Goal: Task Accomplishment & Management: Check status

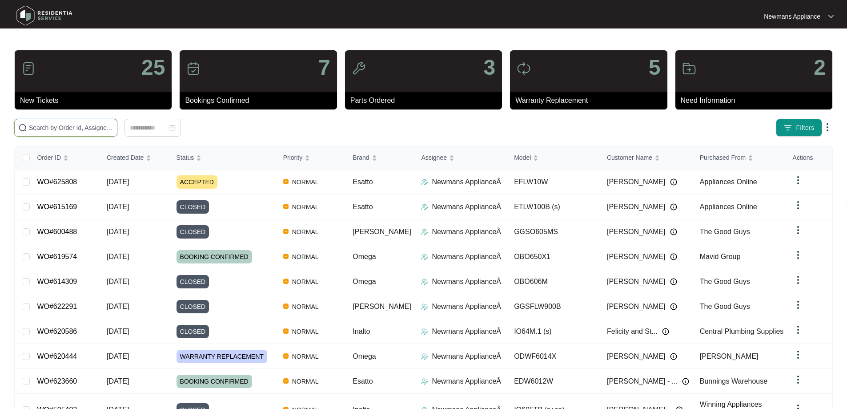
click at [113, 128] on input "text" at bounding box center [71, 128] width 84 height 10
paste input "625808"
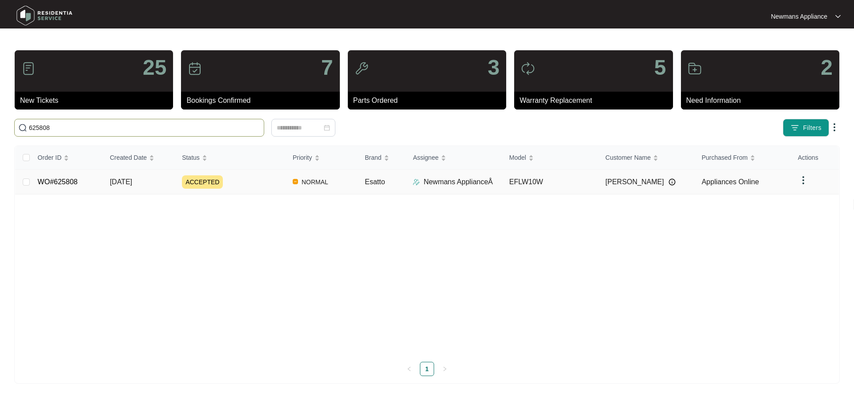
type input "625808"
click at [329, 187] on span "NORMAL" at bounding box center [315, 182] width 34 height 11
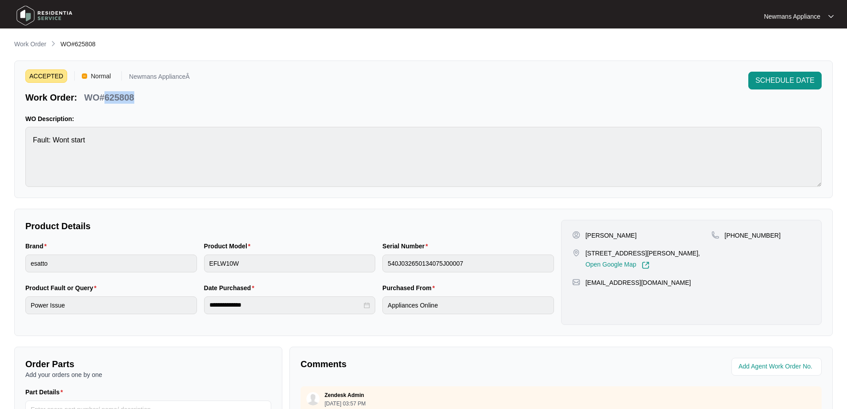
drag, startPoint x: 106, startPoint y: 96, endPoint x: 138, endPoint y: 96, distance: 31.6
click at [138, 96] on div "Work Order: WO#625808" at bounding box center [107, 96] width 165 height 16
copy p "625808"
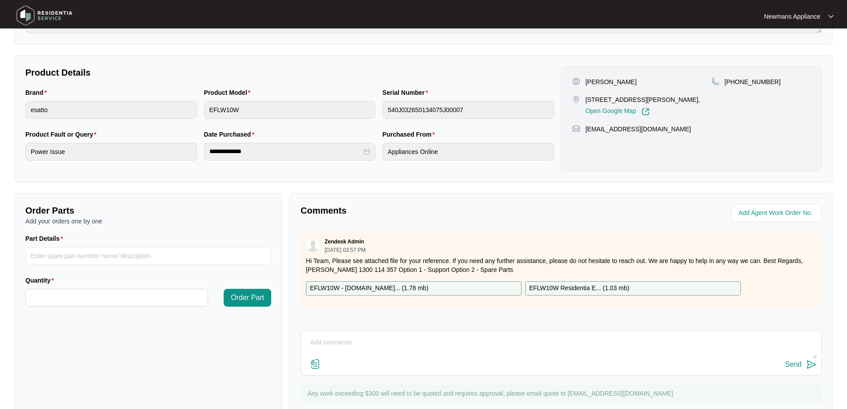
scroll to position [133, 0]
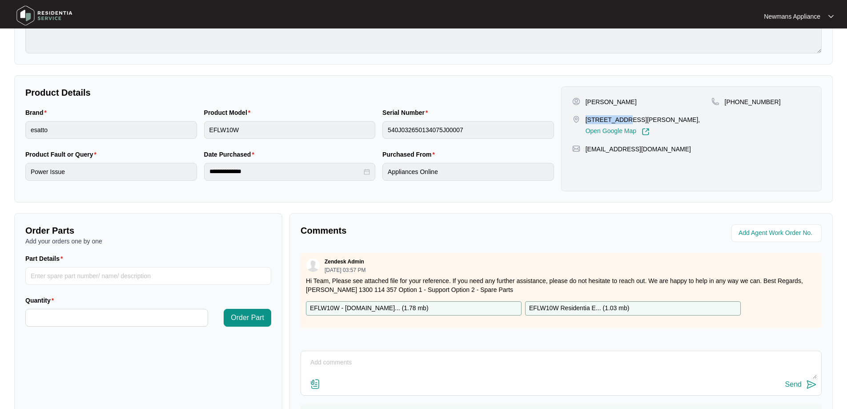
drag, startPoint x: 586, startPoint y: 120, endPoint x: 620, endPoint y: 119, distance: 34.3
click at [620, 119] on p "[STREET_ADDRESS][PERSON_NAME]," at bounding box center [643, 119] width 115 height 9
copy p "4 [PERSON_NAME] Dr"
drag, startPoint x: 623, startPoint y: 120, endPoint x: 665, endPoint y: 119, distance: 42.3
click at [665, 119] on p "[STREET_ADDRESS][PERSON_NAME]," at bounding box center [643, 119] width 115 height 9
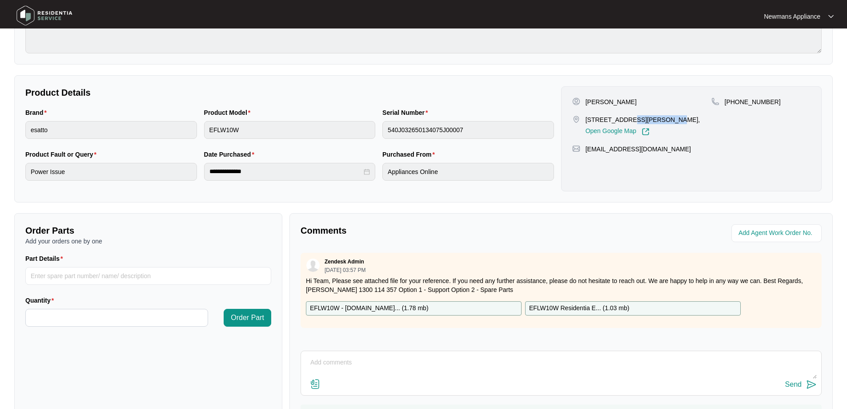
copy p "Upper Coomera"
click at [623, 103] on p "[PERSON_NAME]" at bounding box center [611, 101] width 51 height 9
copy p "[PERSON_NAME]"
click at [592, 97] on p "[PERSON_NAME]" at bounding box center [611, 101] width 51 height 9
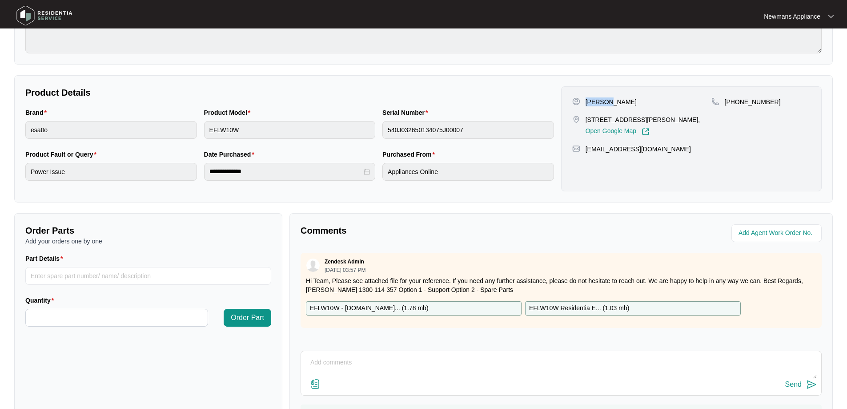
click at [592, 97] on p "[PERSON_NAME]" at bounding box center [611, 101] width 51 height 9
copy p "[PERSON_NAME]"
drag, startPoint x: 767, startPoint y: 100, endPoint x: 737, endPoint y: 101, distance: 30.7
click at [737, 101] on div "[PHONE_NUMBER]" at bounding box center [760, 101] width 99 height 9
copy p "407128195"
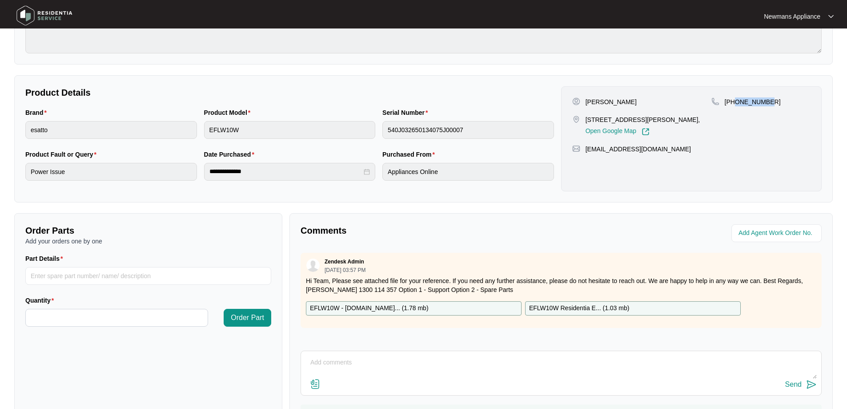
drag, startPoint x: 680, startPoint y: 149, endPoint x: 586, endPoint y: 146, distance: 93.9
click at [586, 146] on div "[EMAIL_ADDRESS][DOMAIN_NAME]" at bounding box center [691, 149] width 238 height 9
copy p "[EMAIL_ADDRESS][DOMAIN_NAME]"
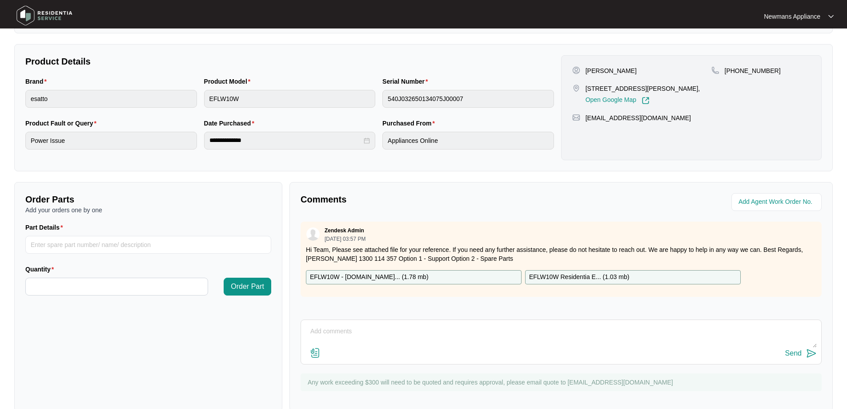
scroll to position [181, 0]
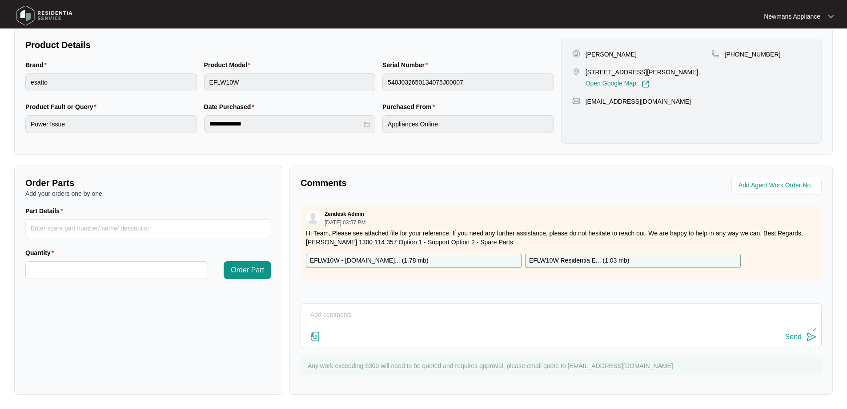
click at [374, 260] on p "EFLW10W - [DOMAIN_NAME]... ( 1.78 mb )" at bounding box center [369, 261] width 119 height 10
click at [575, 261] on p "EFLW10W Residentia E... ( 1.03 mb )" at bounding box center [579, 261] width 100 height 10
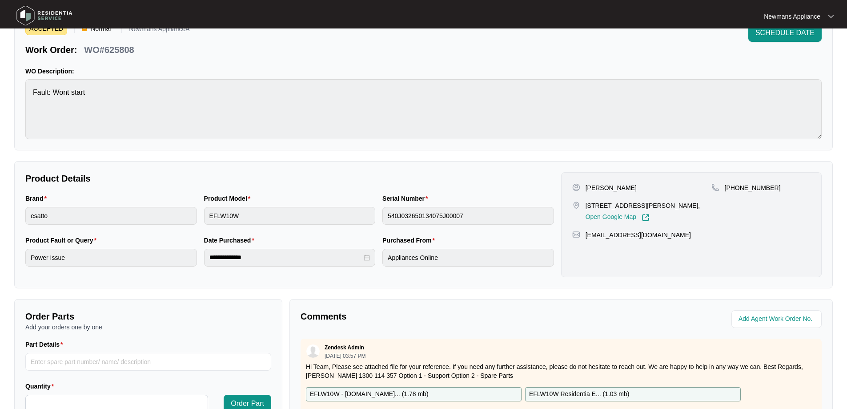
scroll to position [4, 0]
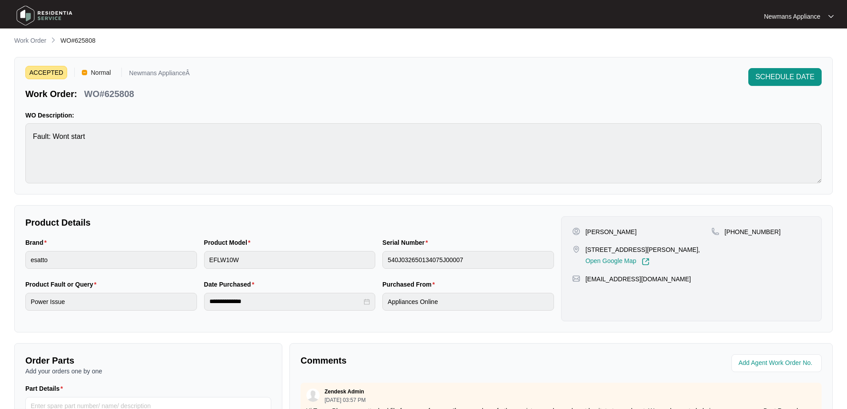
click at [20, 304] on div "**********" at bounding box center [423, 268] width 819 height 127
